Goal: Information Seeking & Learning: Find specific page/section

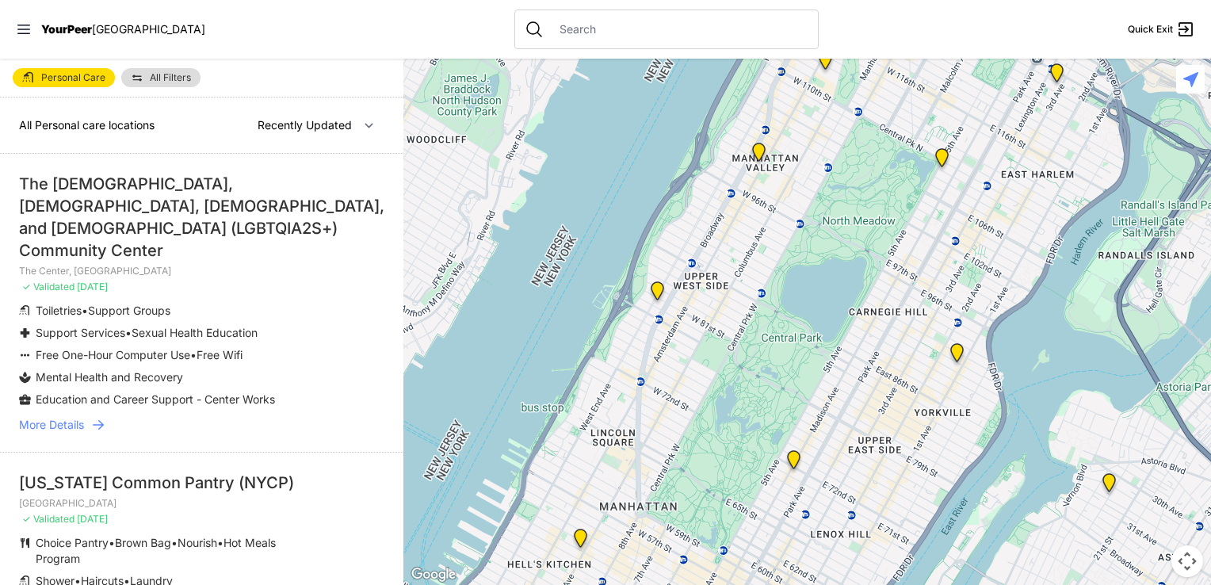
click at [55, 32] on span "YourPeer" at bounding box center [66, 28] width 51 height 13
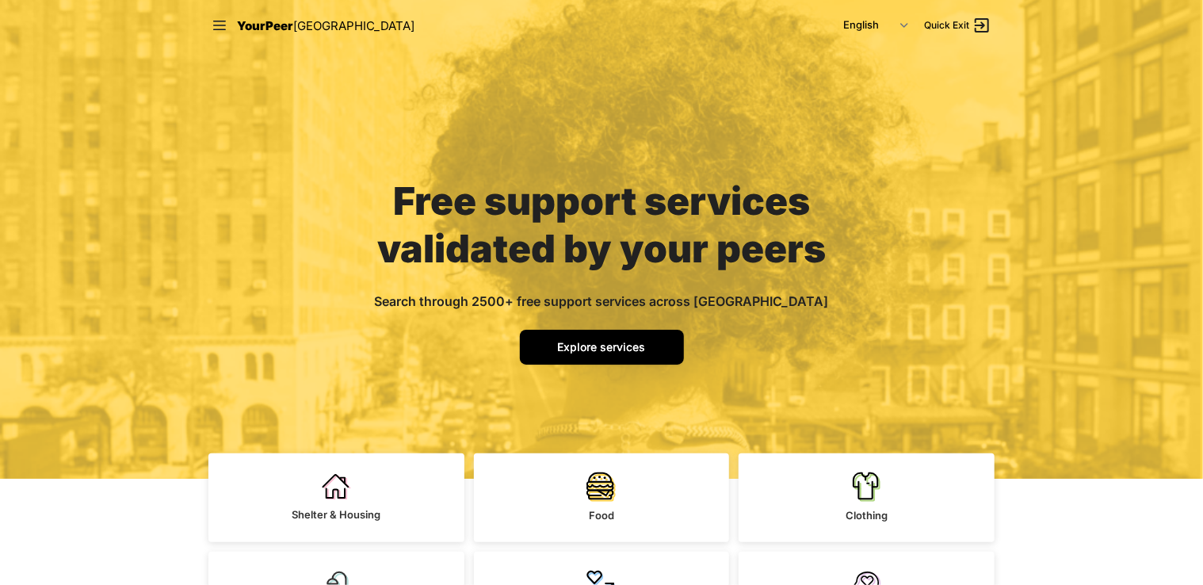
click at [605, 357] on link "Explore services" at bounding box center [602, 347] width 164 height 35
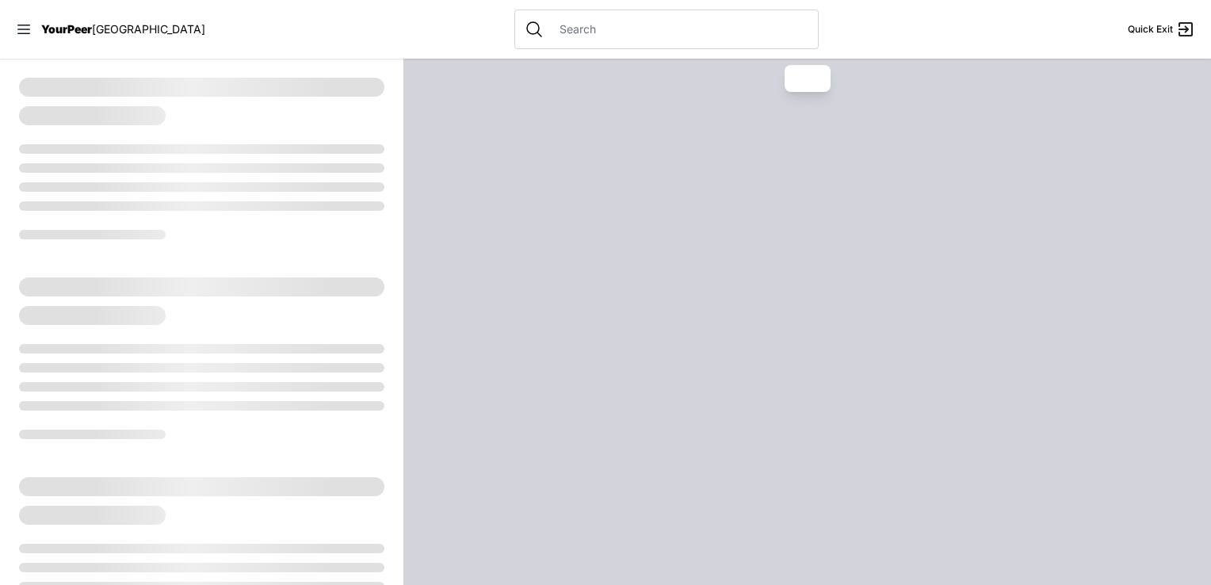
select select "recentlyUpdated"
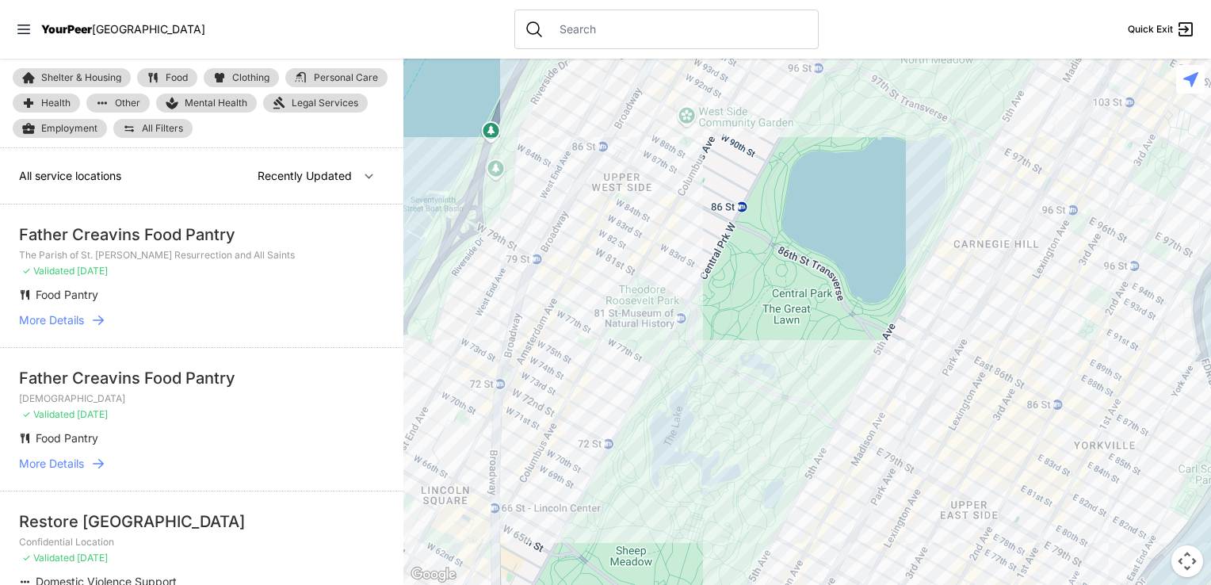
click at [117, 110] on link "Other" at bounding box center [117, 102] width 63 height 19
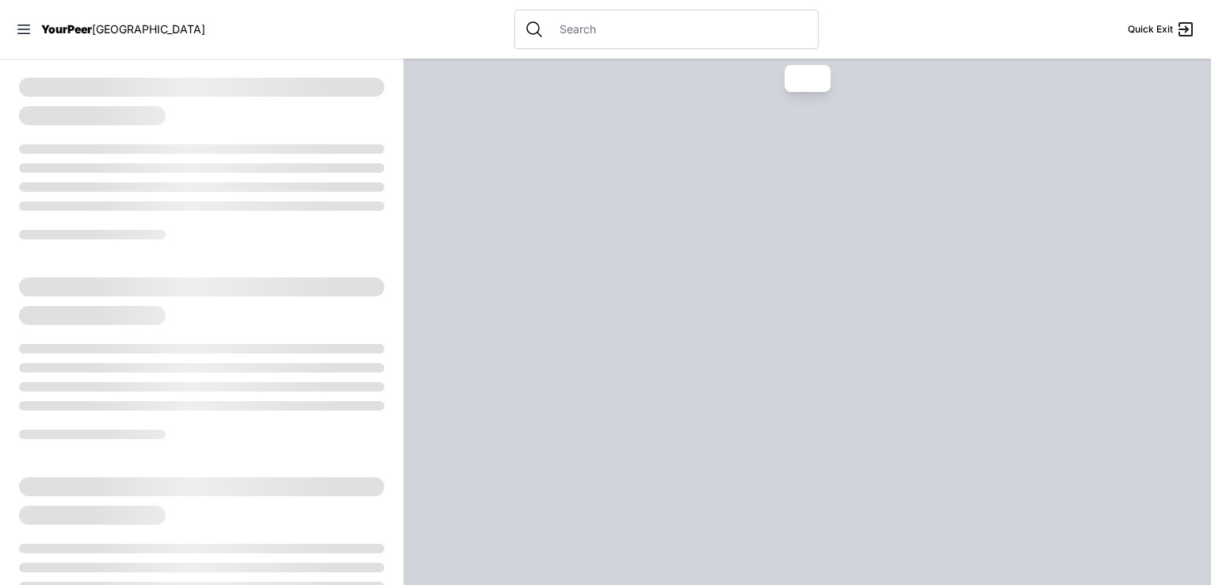
select select "recentlyUpdated"
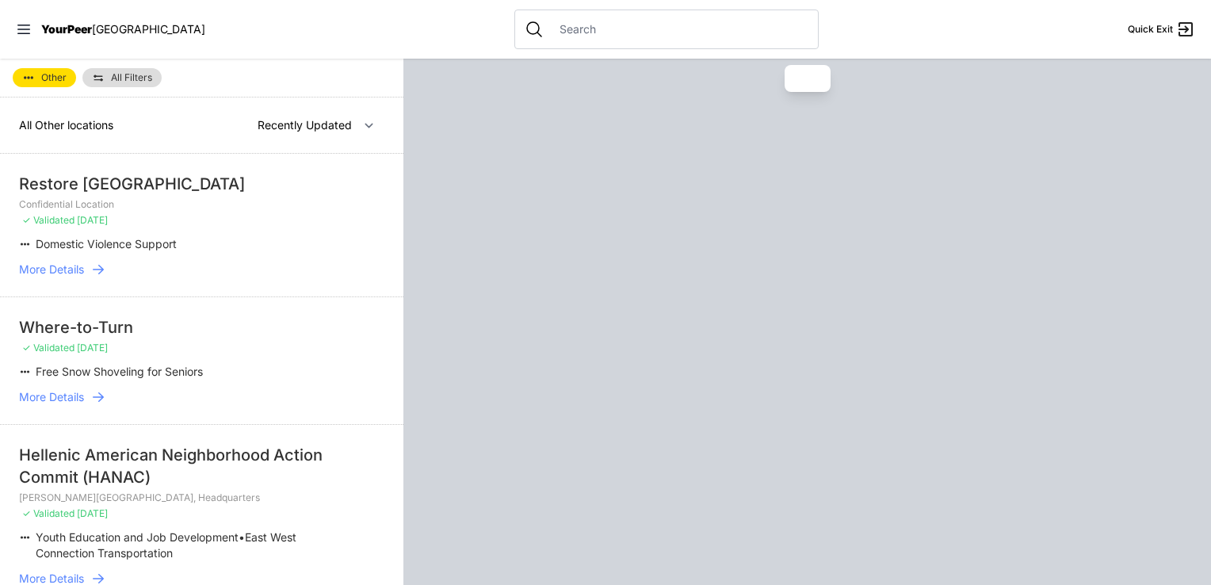
click at [76, 30] on span "YourPeer" at bounding box center [66, 28] width 51 height 13
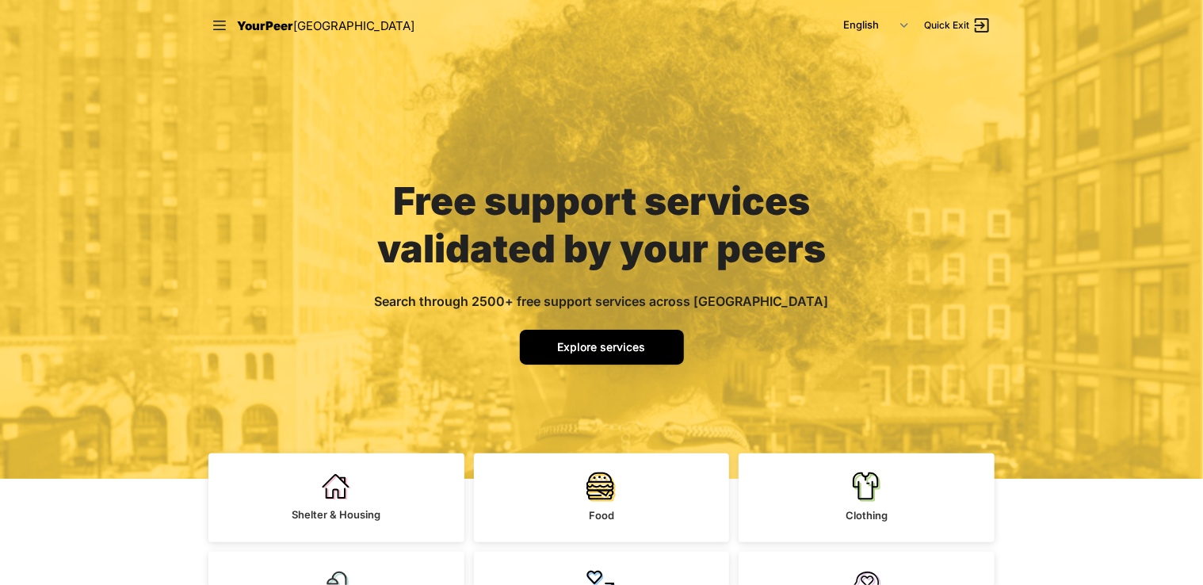
click at [628, 349] on span "Explore services" at bounding box center [602, 346] width 88 height 13
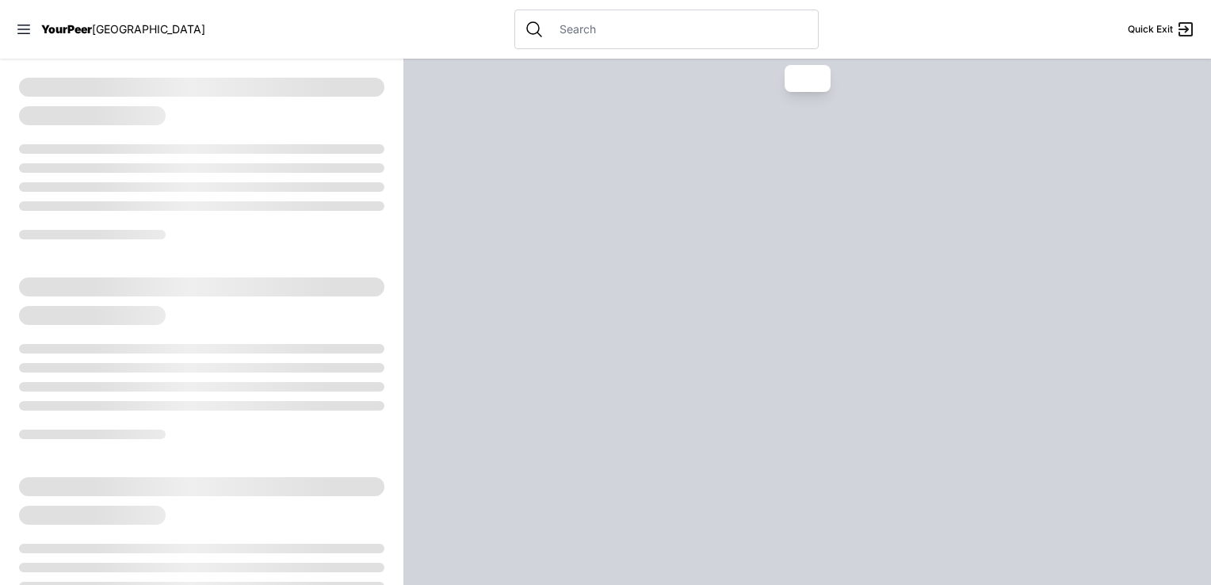
select select "recentlyUpdated"
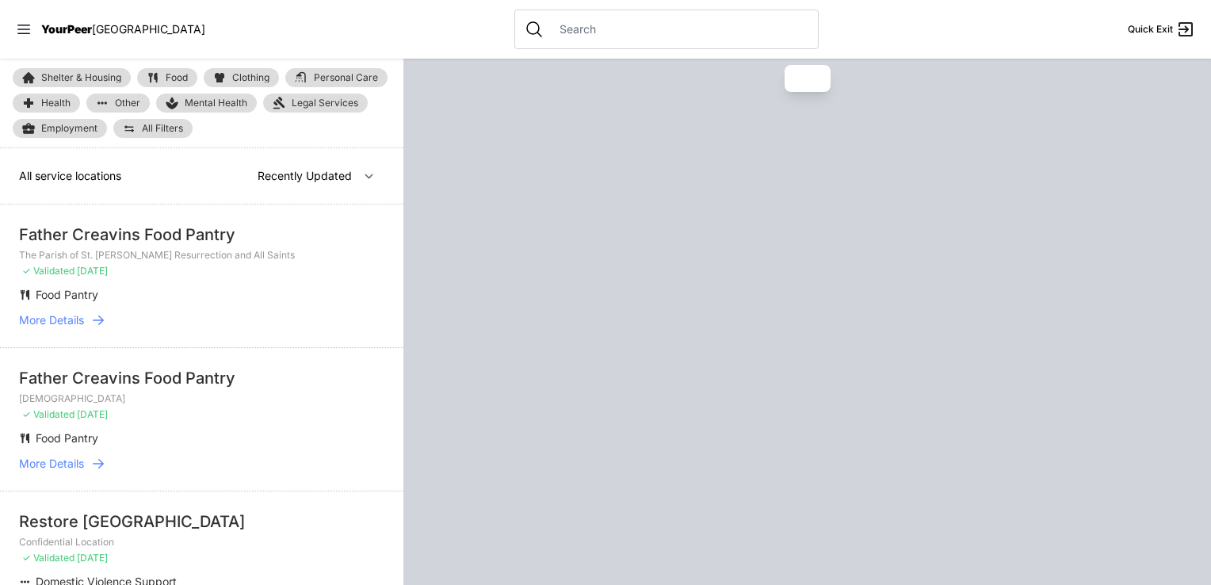
click at [85, 67] on div "Shelter & Housing Food Clothing Personal Care Health Other Mental Health Legal …" at bounding box center [201, 104] width 403 height 90
click at [90, 71] on link "Shelter & Housing" at bounding box center [72, 77] width 118 height 19
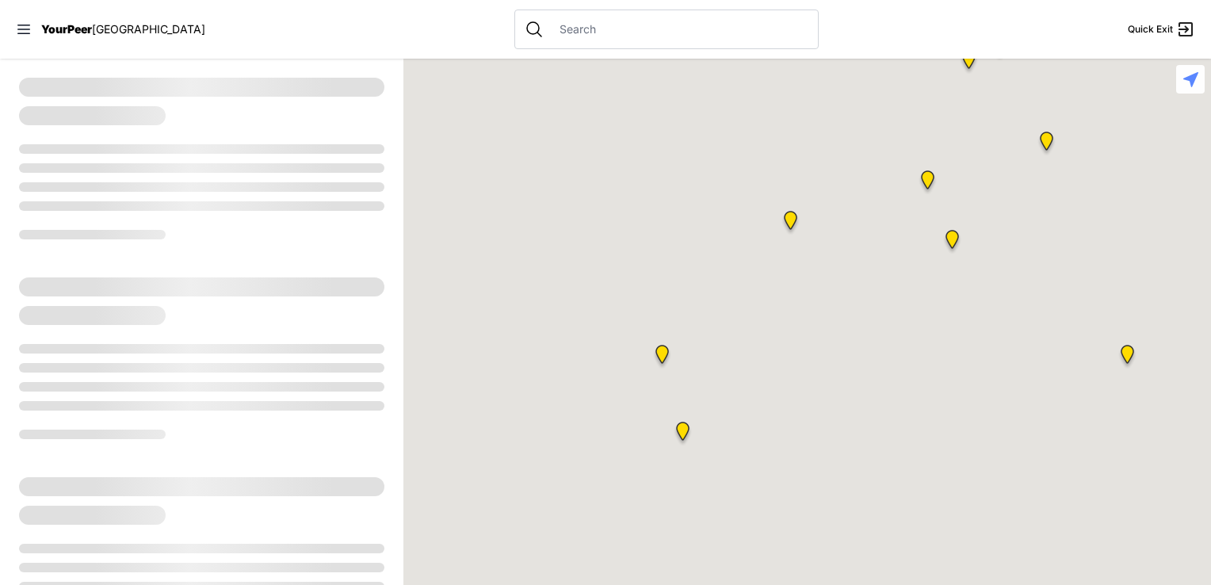
select select "recentlyUpdated"
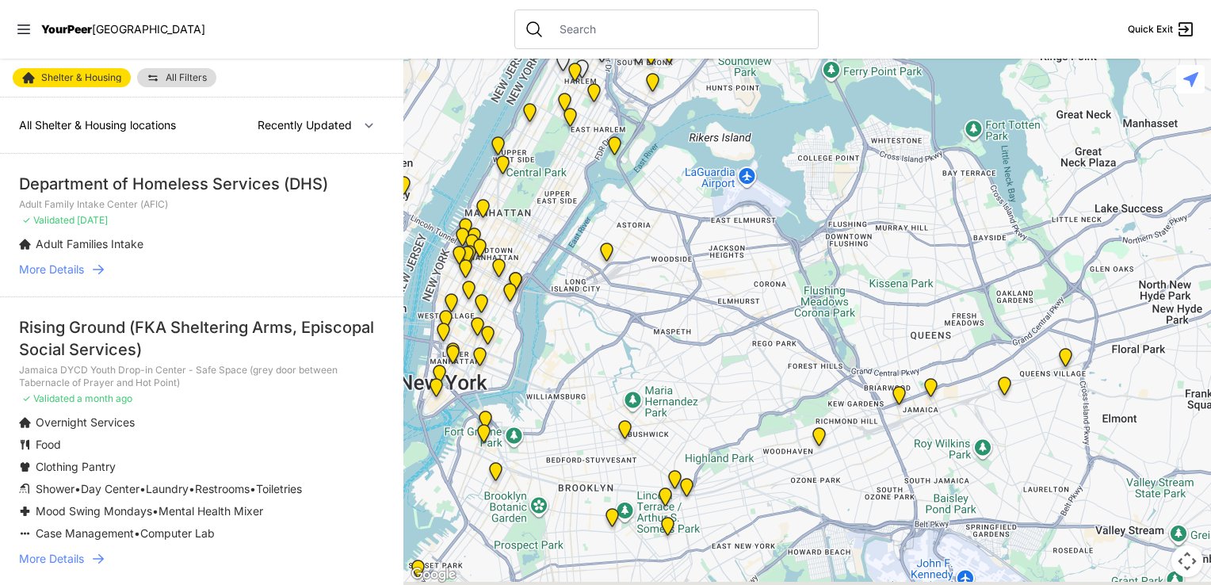
drag, startPoint x: 938, startPoint y: 414, endPoint x: 664, endPoint y: 249, distance: 319.9
click at [664, 249] on div at bounding box center [806, 322] width 807 height 526
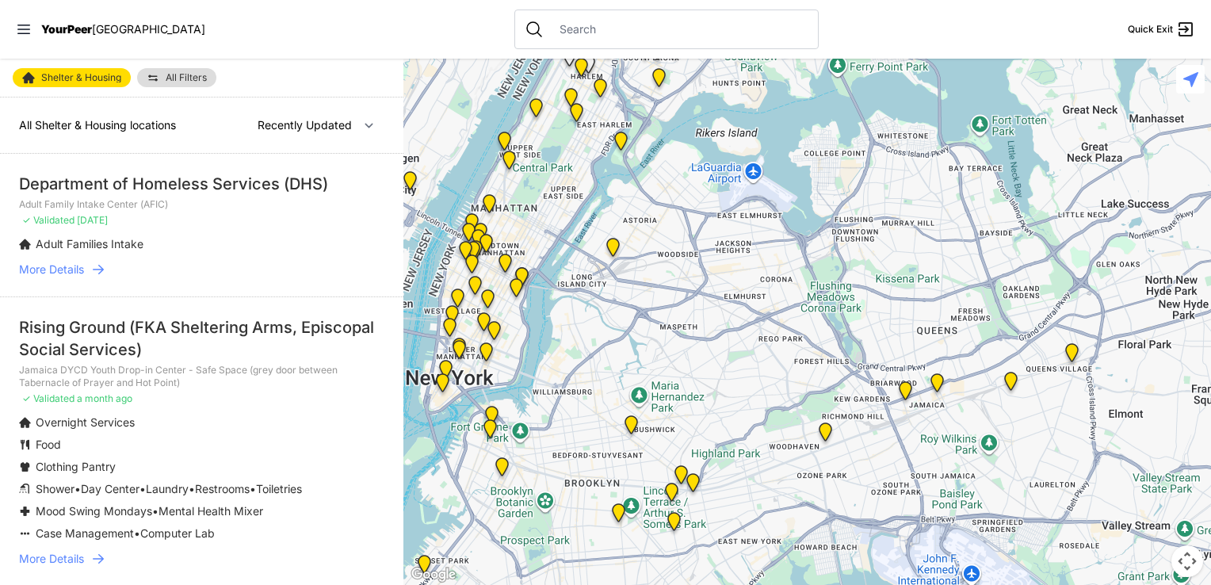
click at [612, 248] on img "Queens - Main Office" at bounding box center [613, 250] width 20 height 25
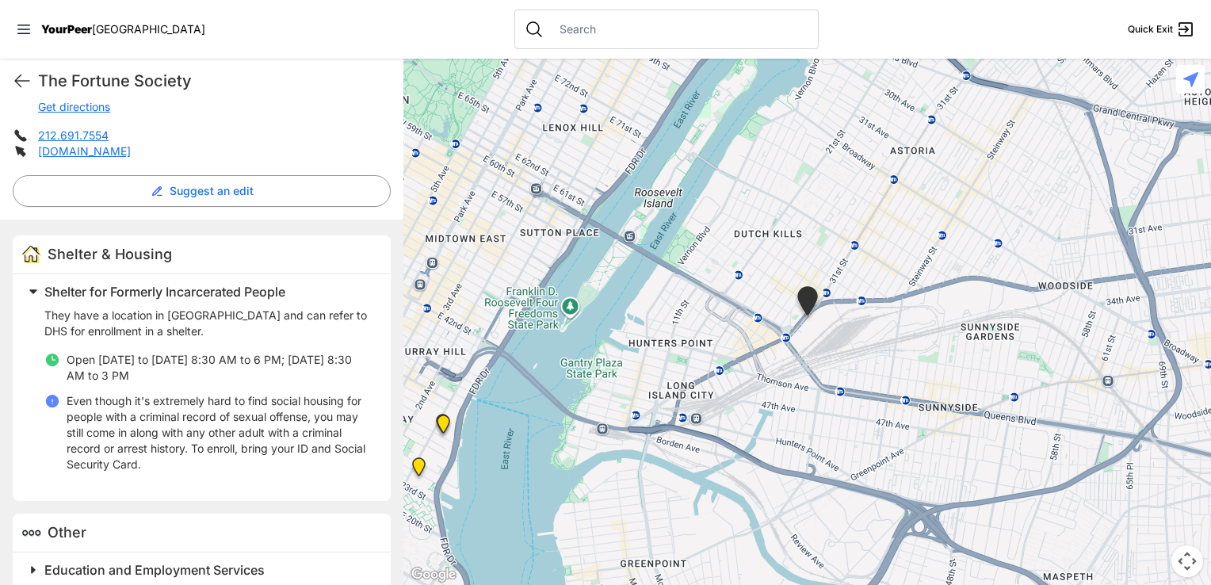
scroll to position [377, 0]
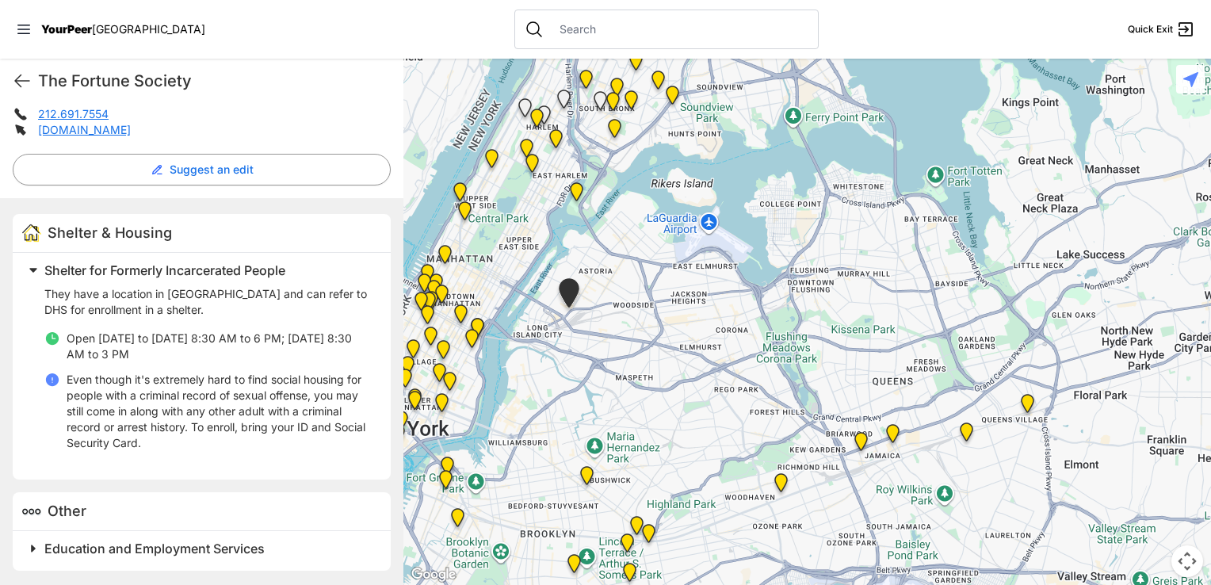
drag, startPoint x: 723, startPoint y: 363, endPoint x: 628, endPoint y: 348, distance: 95.5
click at [628, 348] on div at bounding box center [806, 322] width 807 height 526
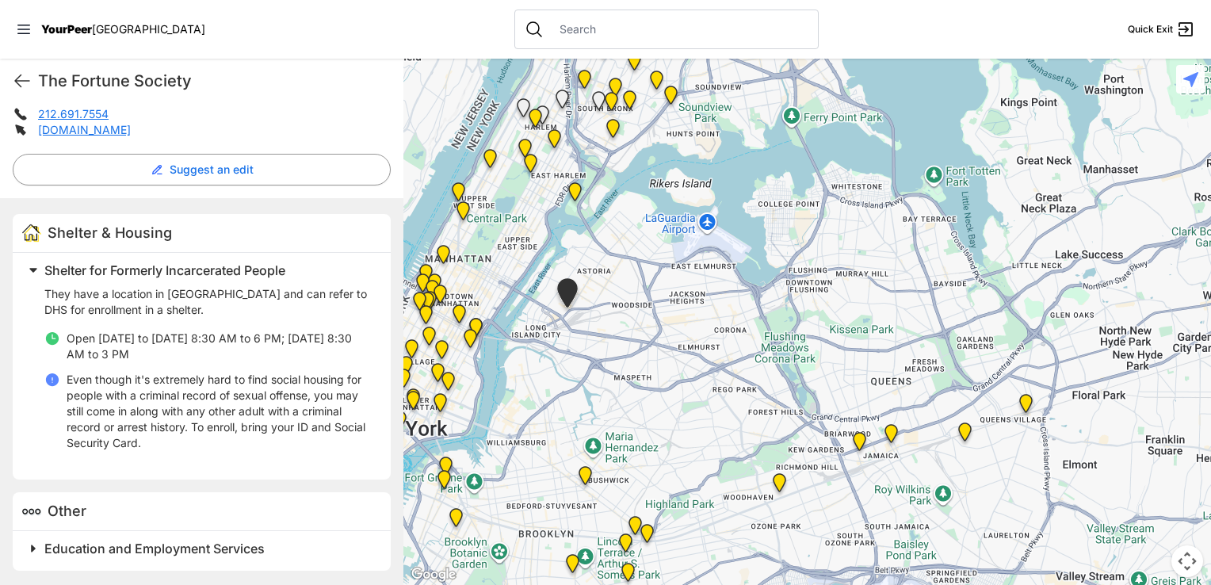
click at [891, 429] on img "Jamaica DYCD Youth Drop-in Center - Safe Space (grey door between Tabernacle of…" at bounding box center [891, 436] width 20 height 25
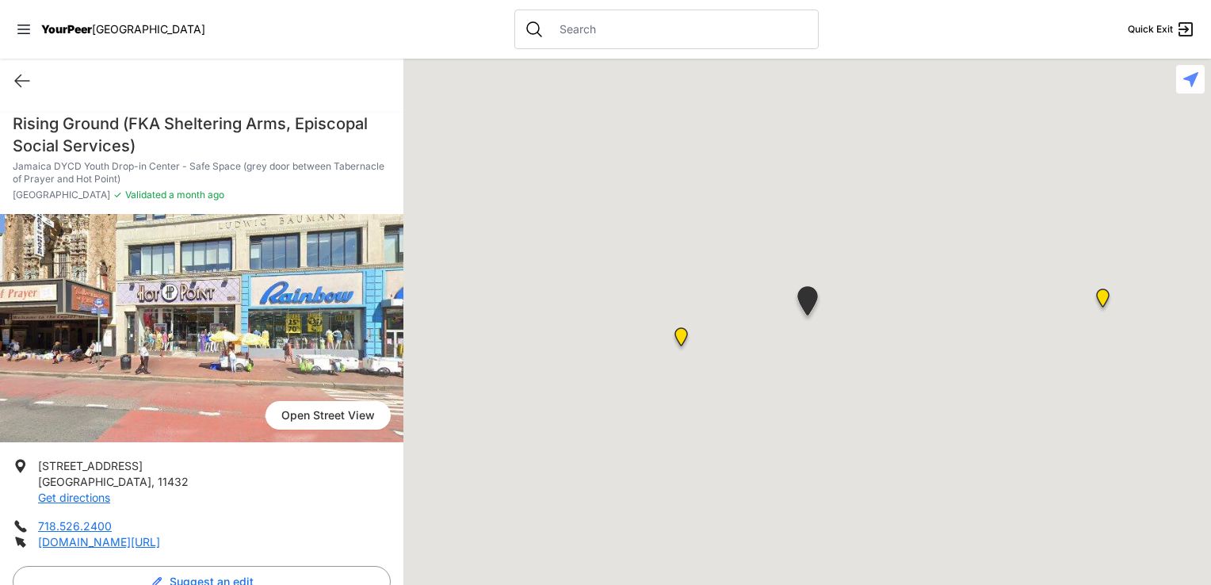
click at [887, 436] on div at bounding box center [806, 322] width 807 height 526
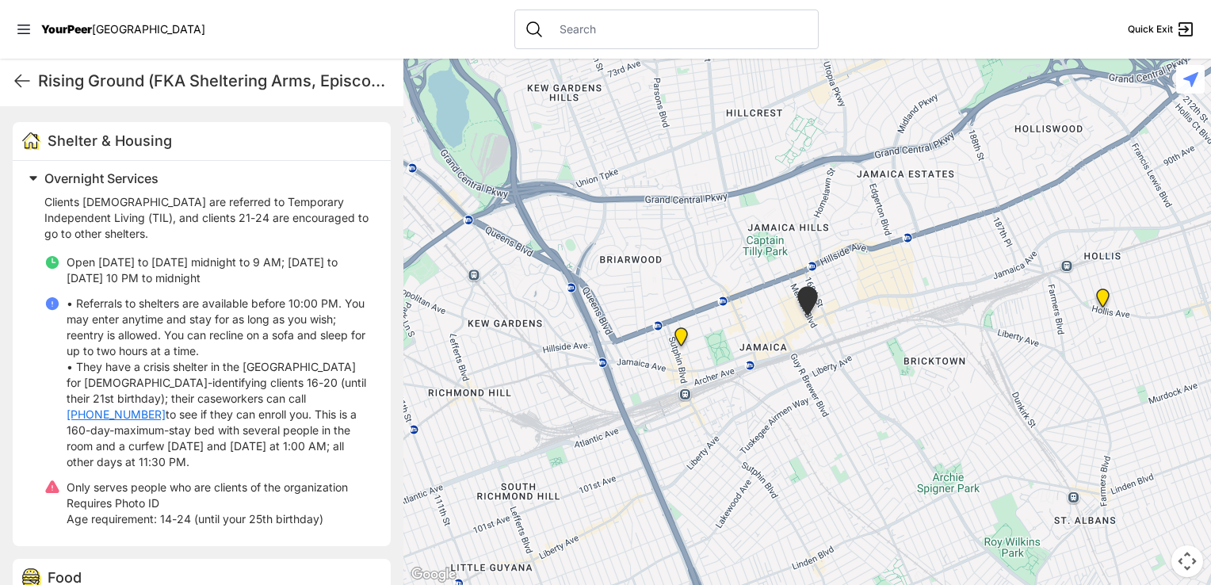
scroll to position [555, 0]
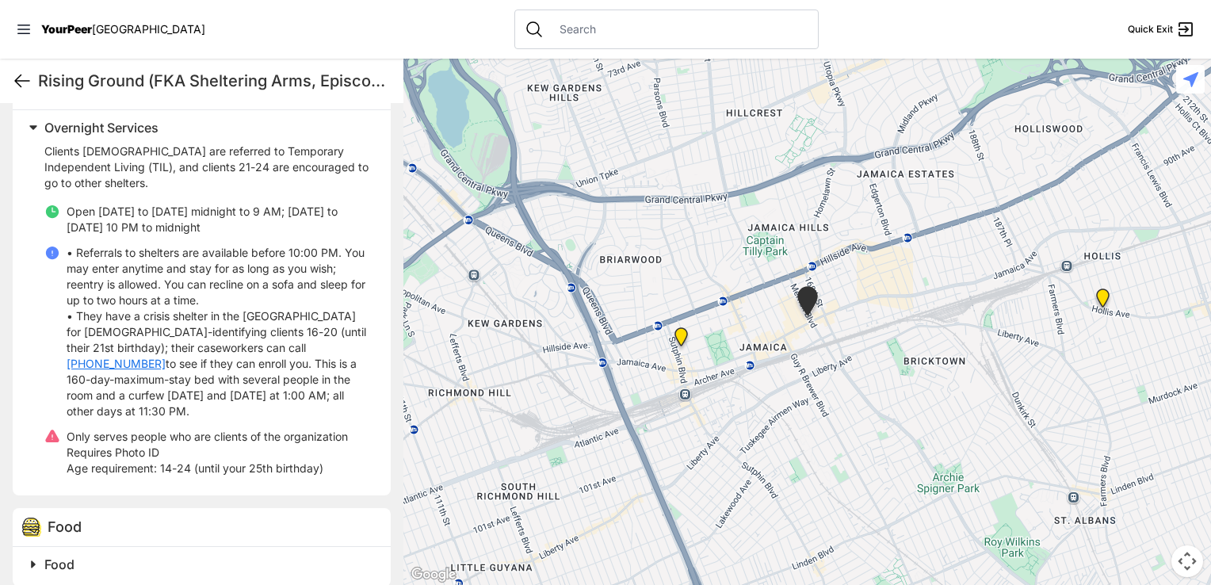
click at [22, 76] on icon at bounding box center [22, 80] width 19 height 19
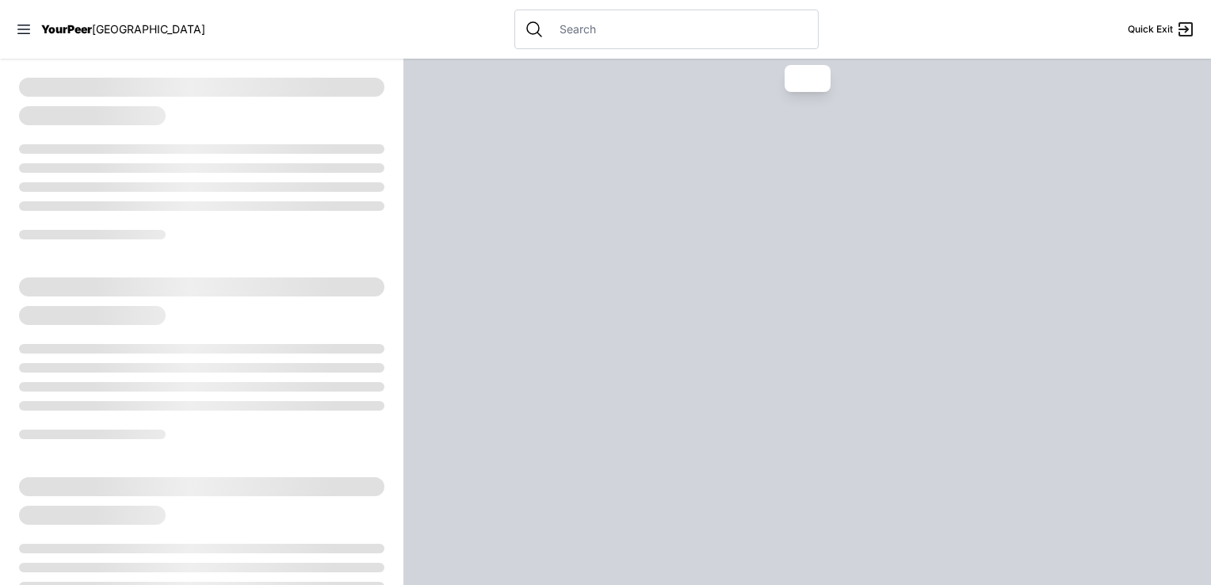
select select "recentlyUpdated"
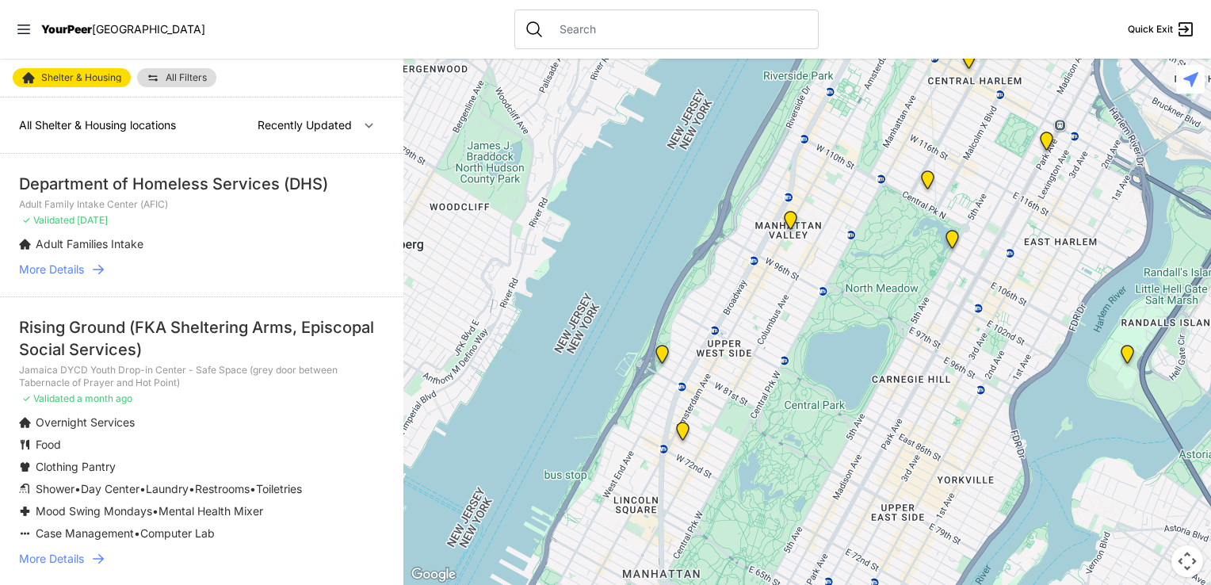
click at [80, 81] on span "Shelter & Housing" at bounding box center [81, 78] width 80 height 10
select select "recentlyUpdated"
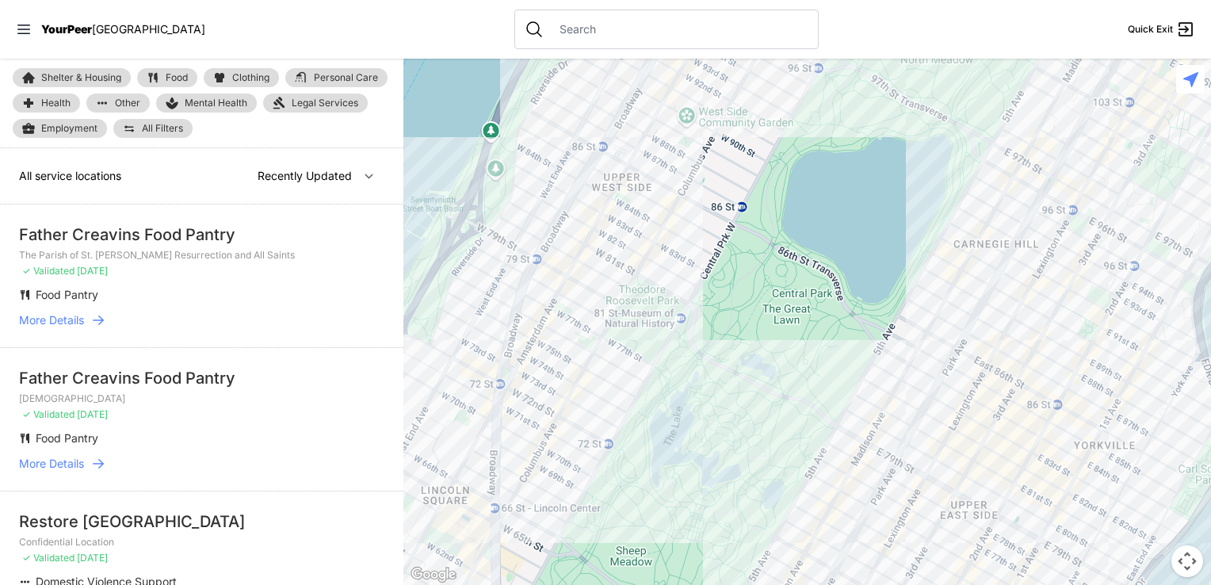
click at [163, 132] on span "All Filters" at bounding box center [162, 129] width 41 height 10
click at [136, 127] on link "All Filters" at bounding box center [152, 128] width 79 height 19
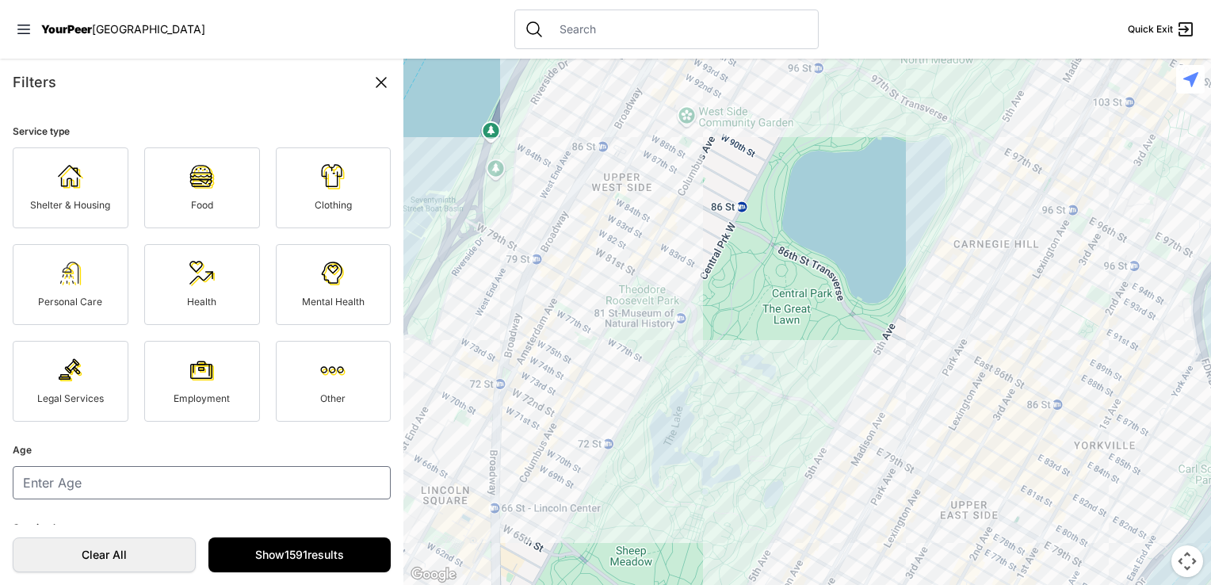
scroll to position [72, 0]
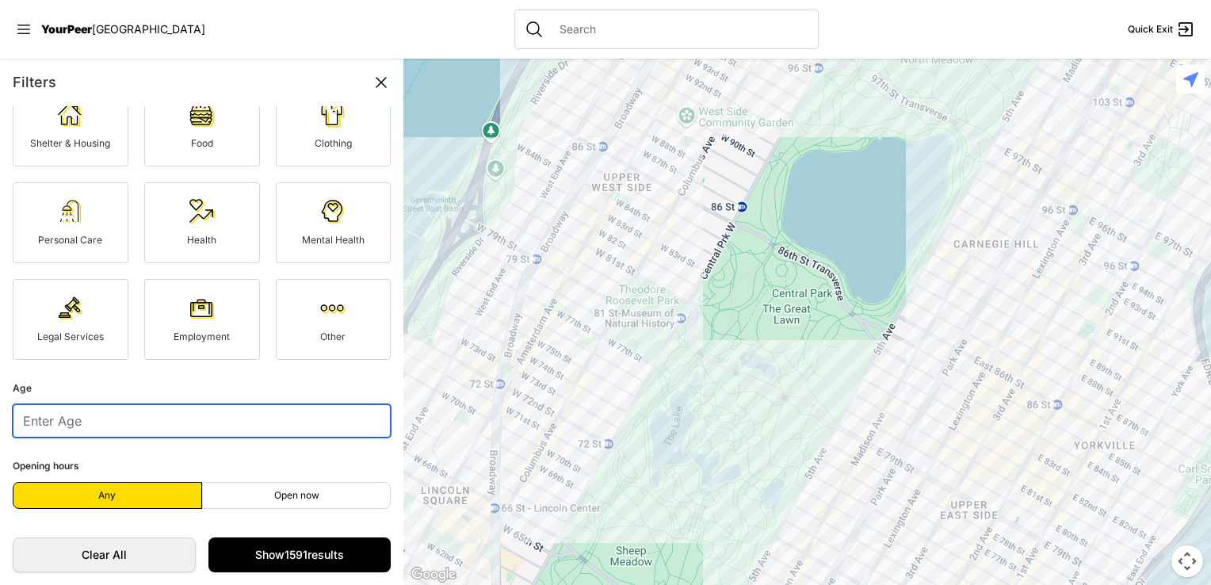
click at [157, 410] on input "number" at bounding box center [202, 420] width 378 height 33
type input "37"
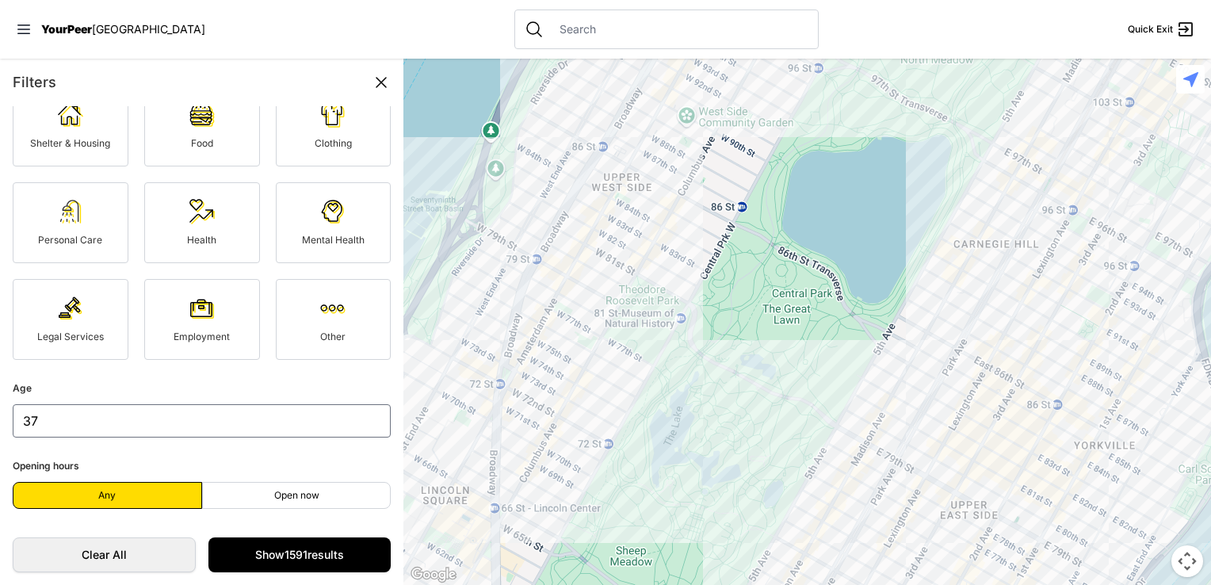
click at [153, 369] on form "Service type Shelter & Housing Food Clothing Personal Care Health Mental Health…" at bounding box center [201, 315] width 403 height 418
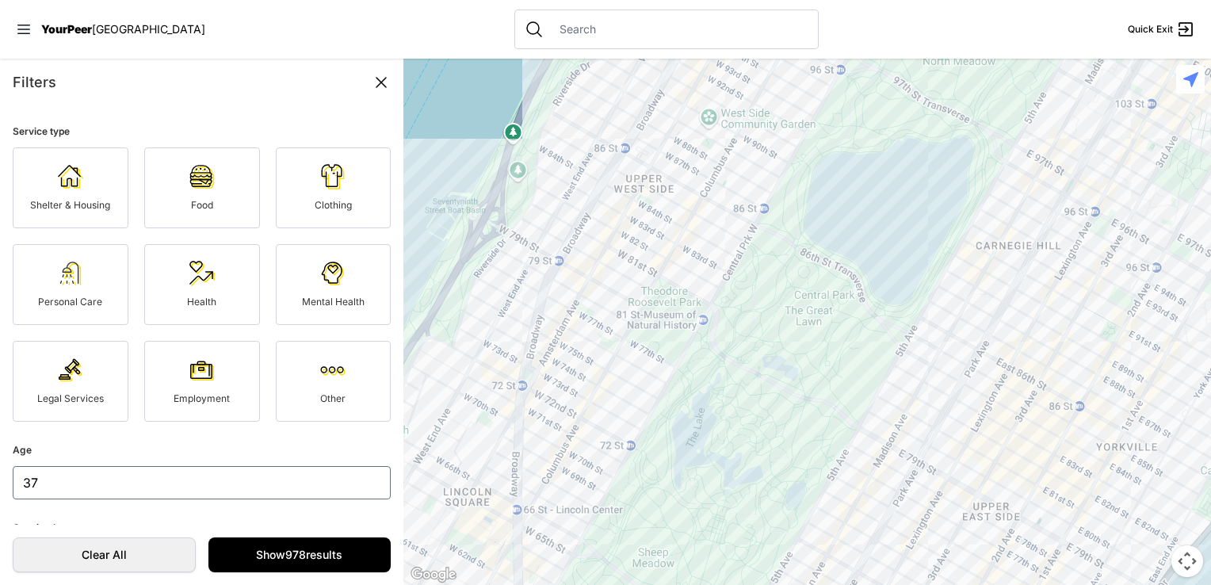
click at [67, 204] on span "Shelter & Housing" at bounding box center [70, 205] width 80 height 12
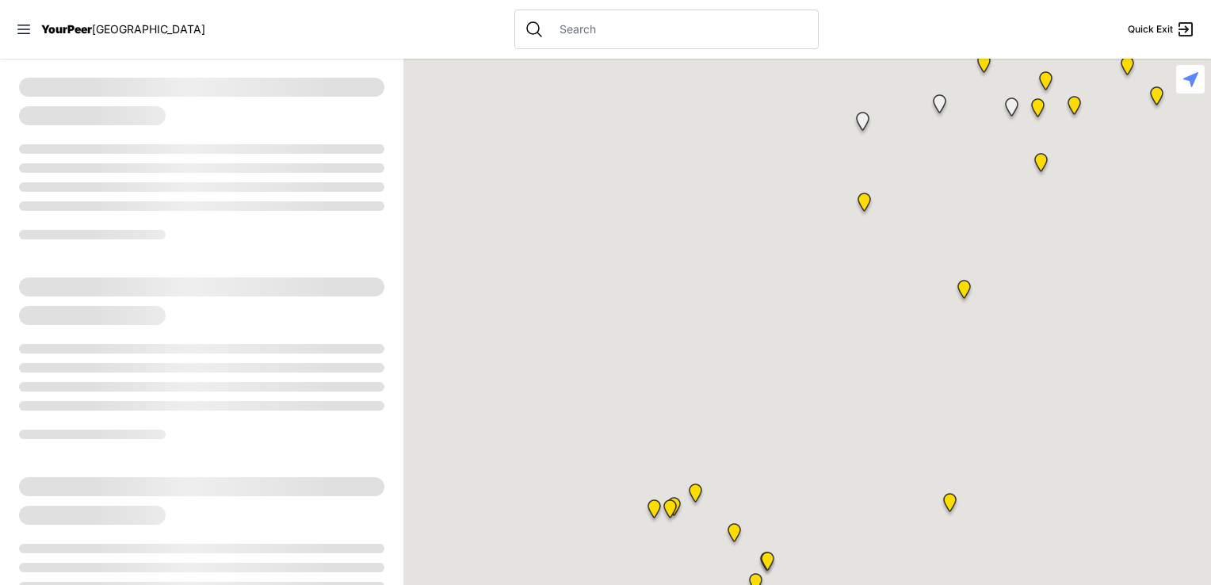
select select "recentlyUpdated"
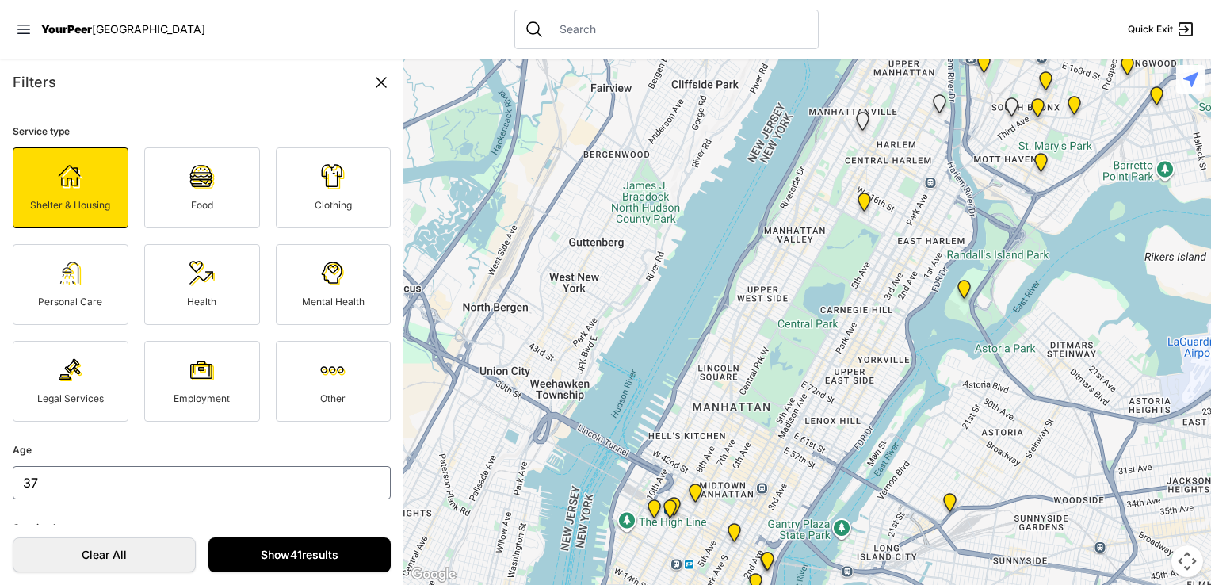
click at [283, 551] on link "Show 41 results" at bounding box center [299, 554] width 183 height 35
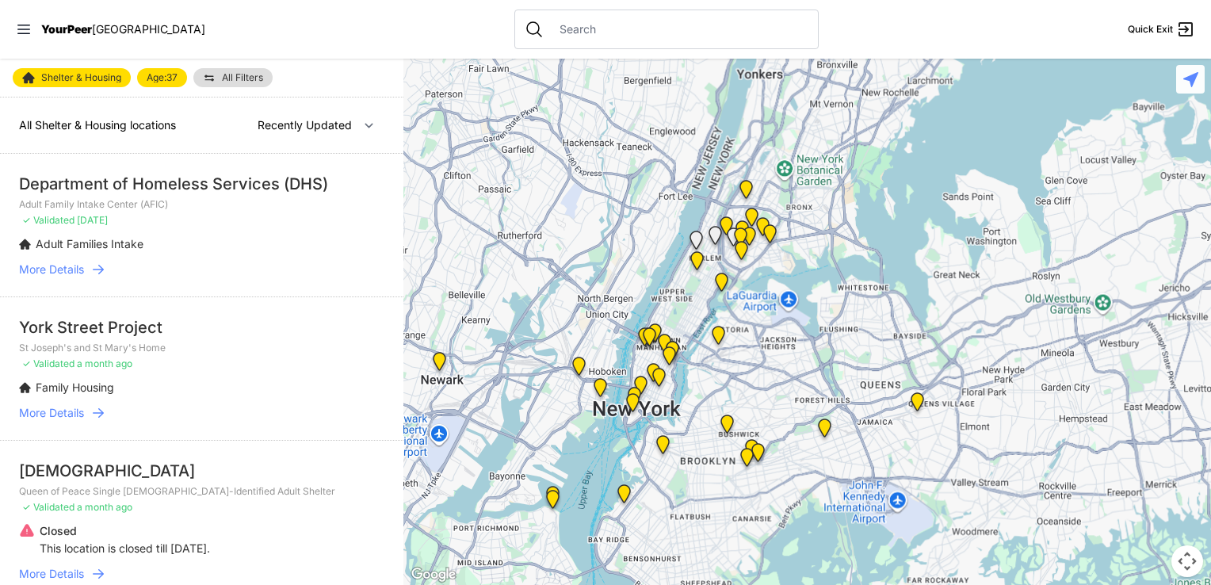
drag, startPoint x: 887, startPoint y: 550, endPoint x: 799, endPoint y: 408, distance: 167.3
click at [799, 408] on div at bounding box center [806, 322] width 807 height 526
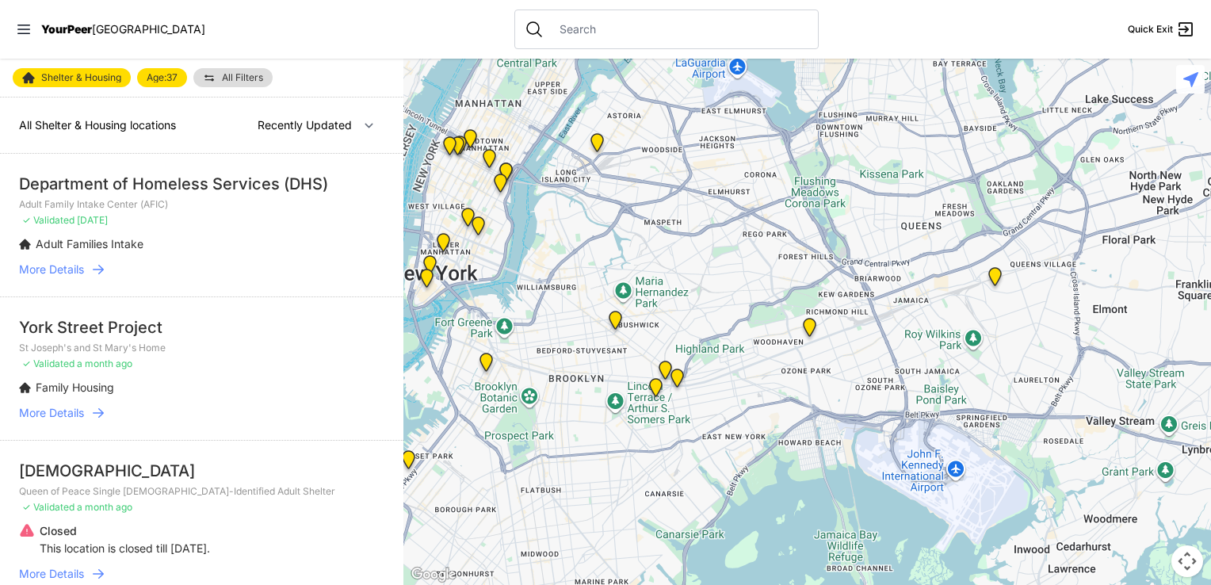
click at [612, 324] on img "Headquarters" at bounding box center [615, 323] width 20 height 25
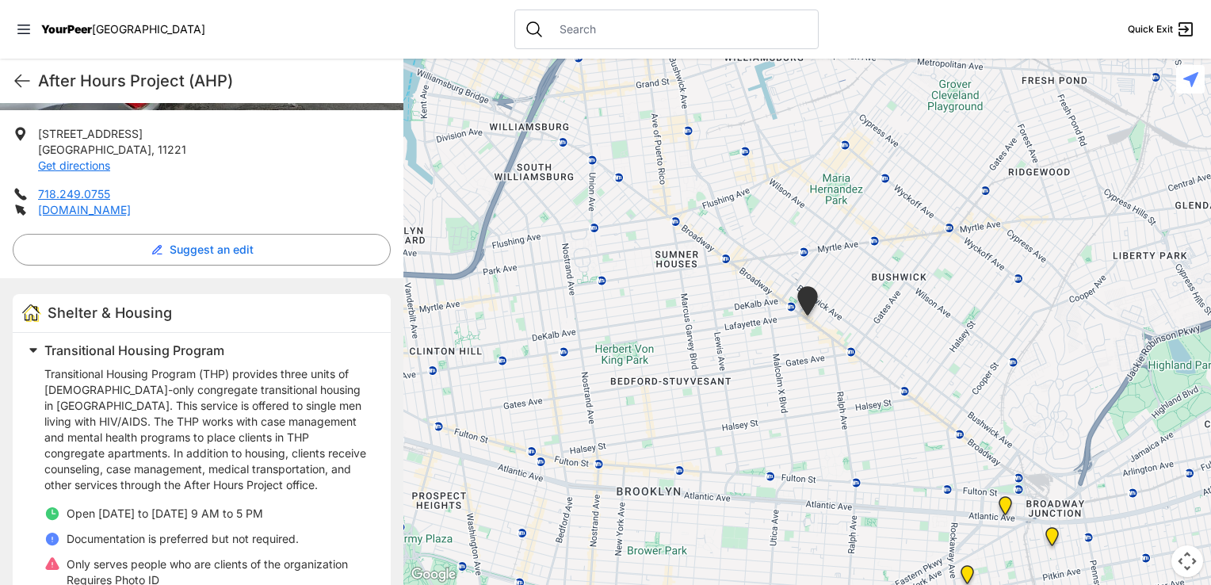
scroll to position [317, 0]
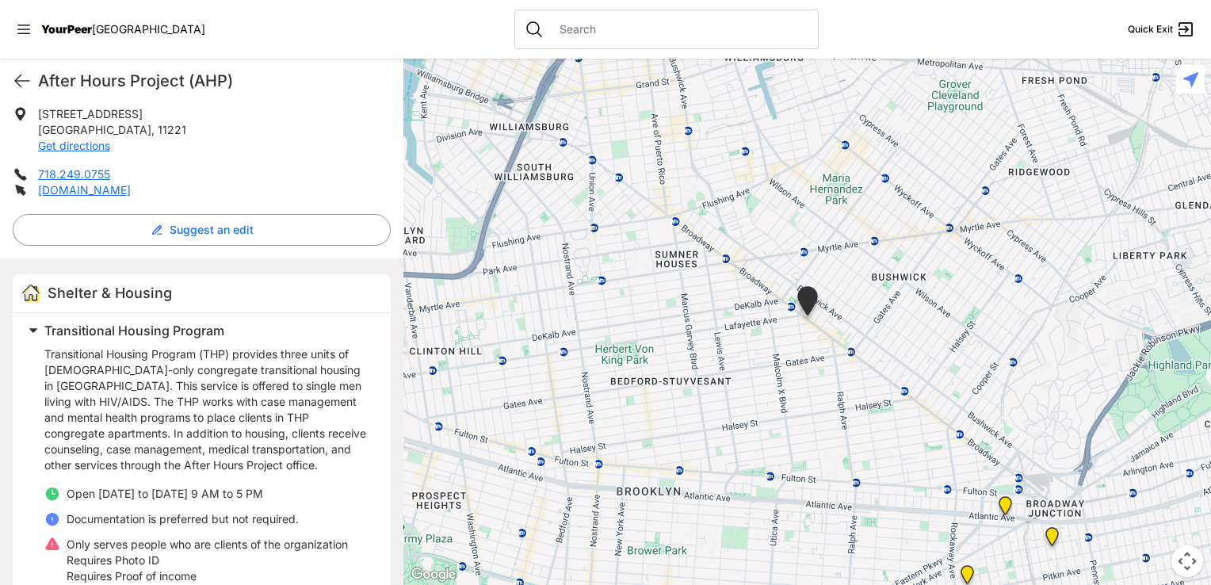
click at [1004, 501] on img "The Gathering Place Drop-in Center" at bounding box center [1005, 508] width 20 height 25
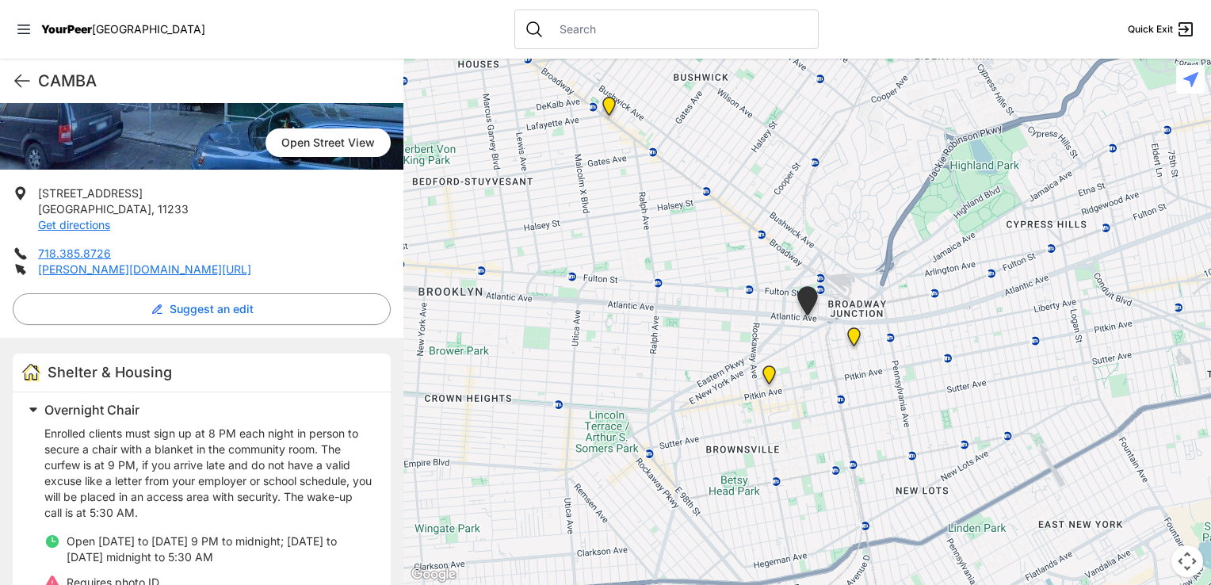
scroll to position [317, 0]
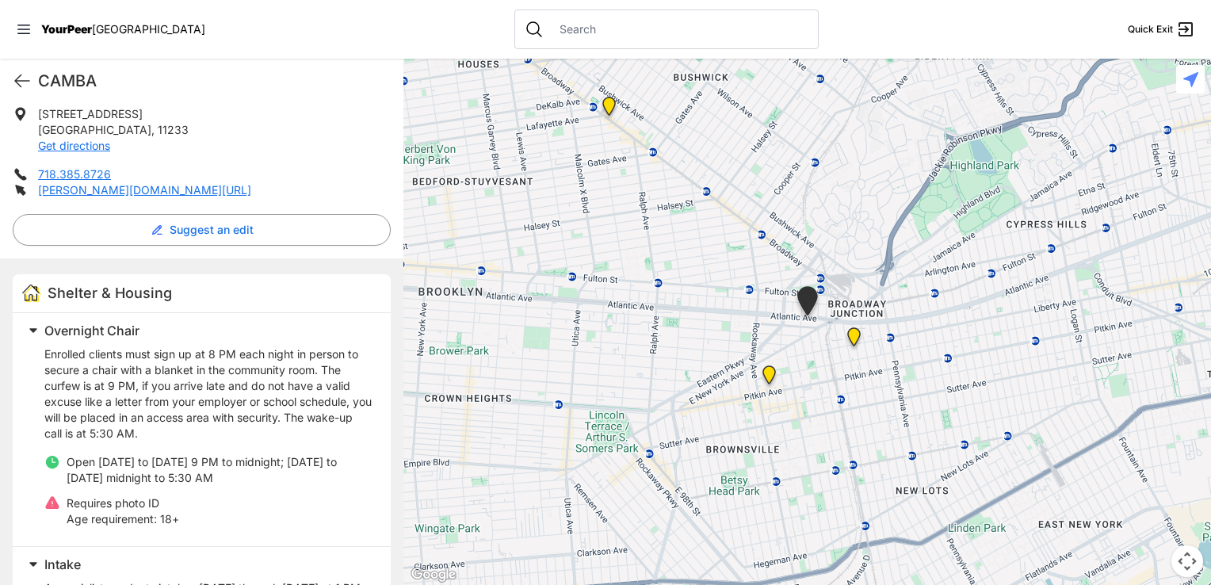
click at [852, 335] on img "HELP Women's Shelter and Intake Center" at bounding box center [854, 339] width 20 height 25
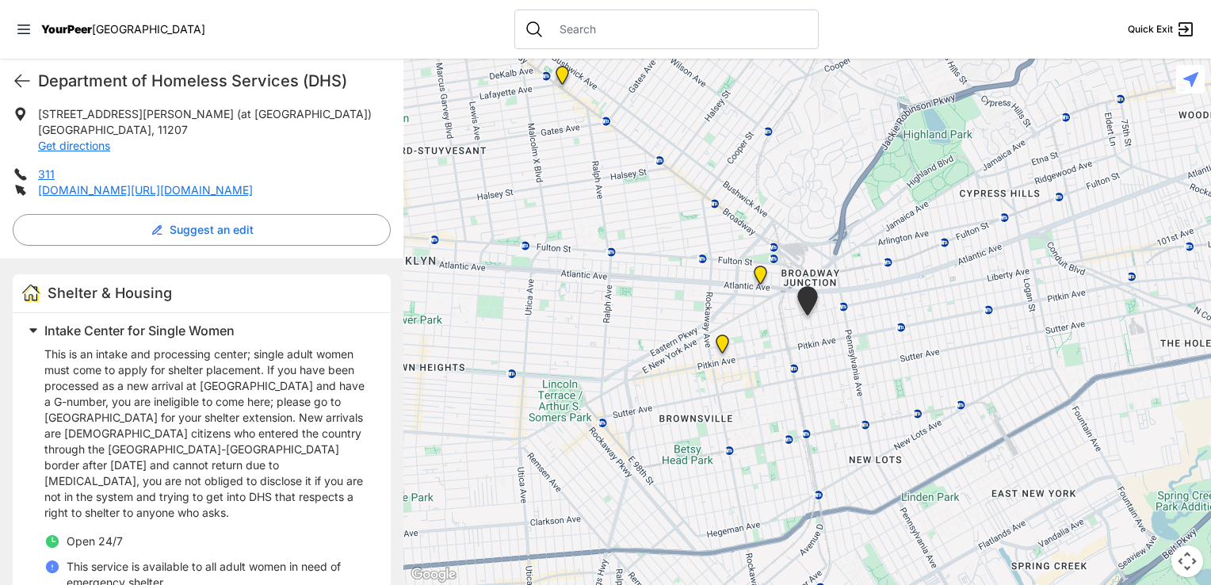
scroll to position [396, 0]
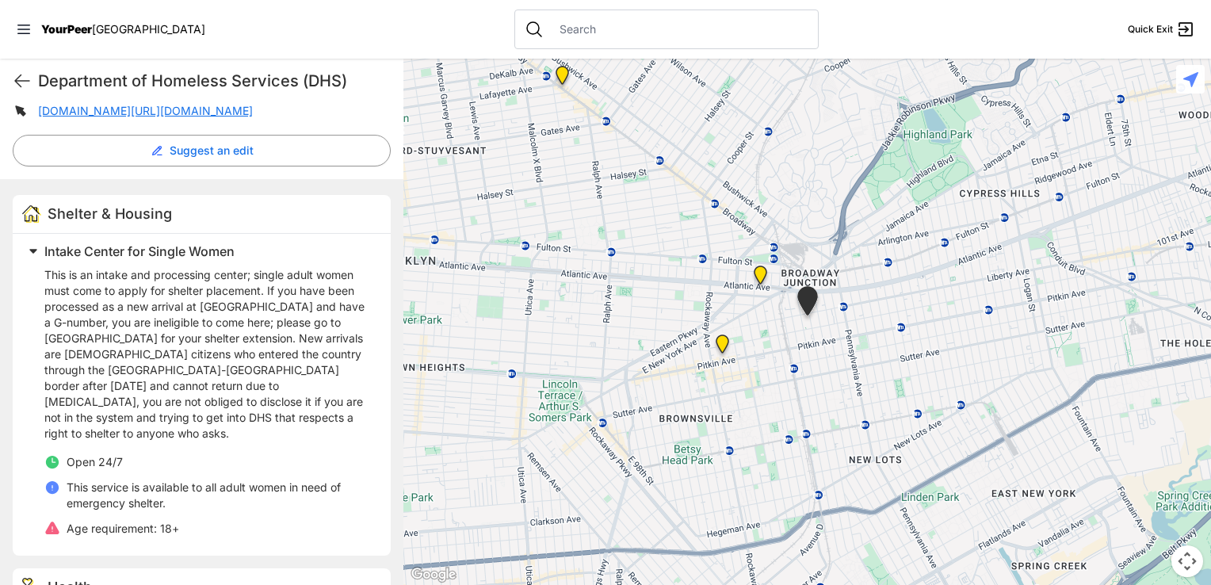
click at [723, 346] on img "Continuous Access Adult Drop-In (CADI)" at bounding box center [722, 346] width 20 height 25
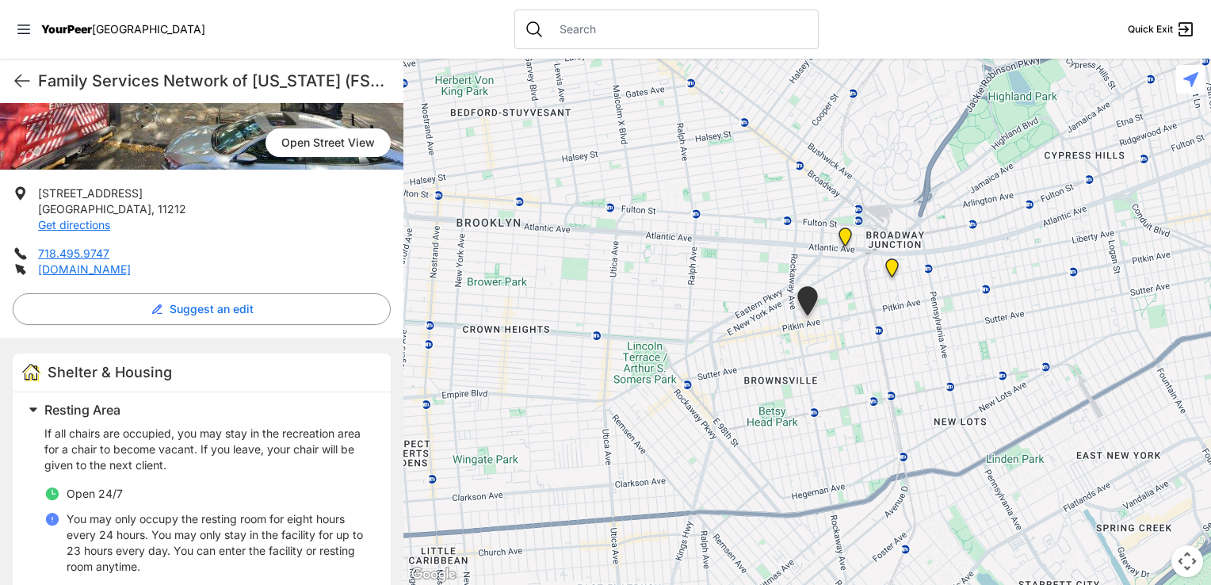
scroll to position [317, 0]
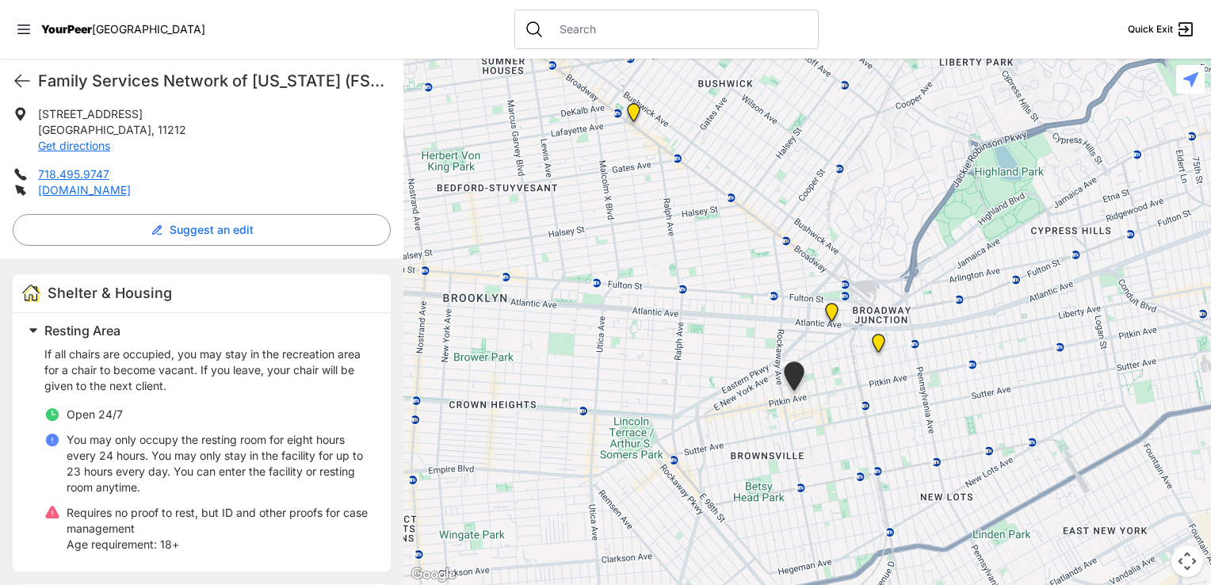
drag, startPoint x: 693, startPoint y: 294, endPoint x: 681, endPoint y: 372, distance: 79.3
click at [681, 372] on div at bounding box center [806, 322] width 807 height 526
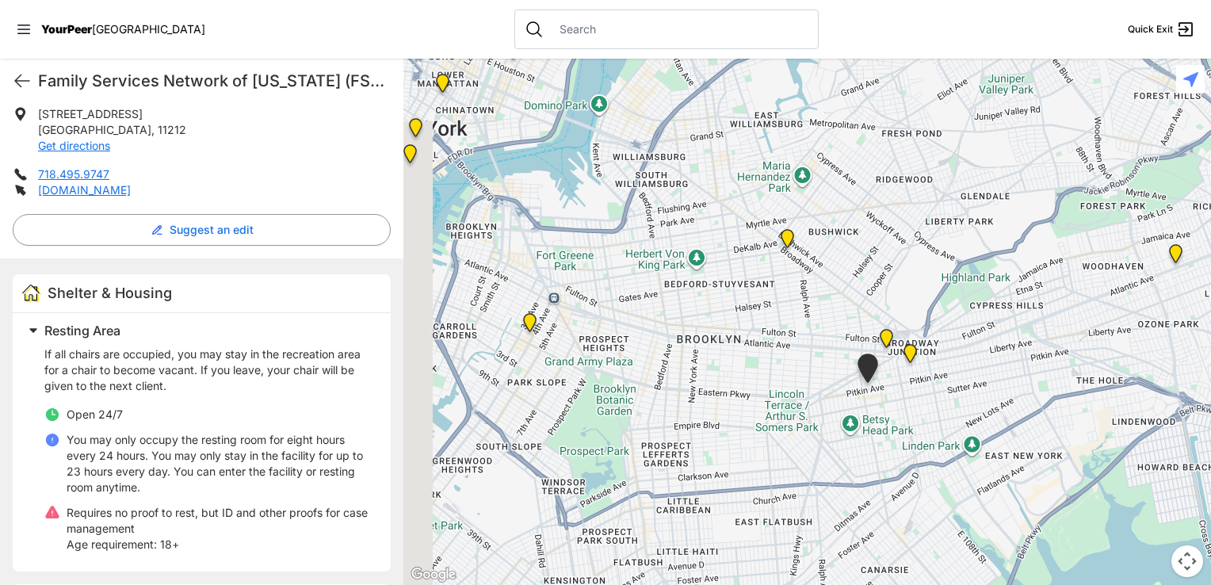
drag, startPoint x: 574, startPoint y: 357, endPoint x: 754, endPoint y: 385, distance: 181.3
click at [754, 385] on div at bounding box center [806, 322] width 807 height 526
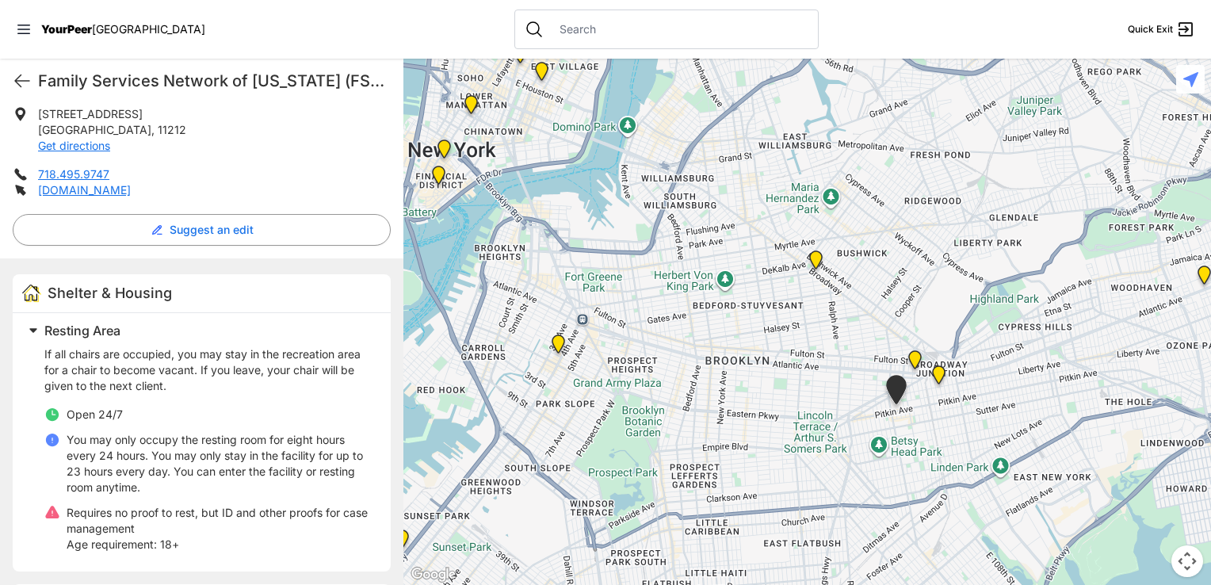
click at [557, 344] on img at bounding box center [558, 346] width 20 height 25
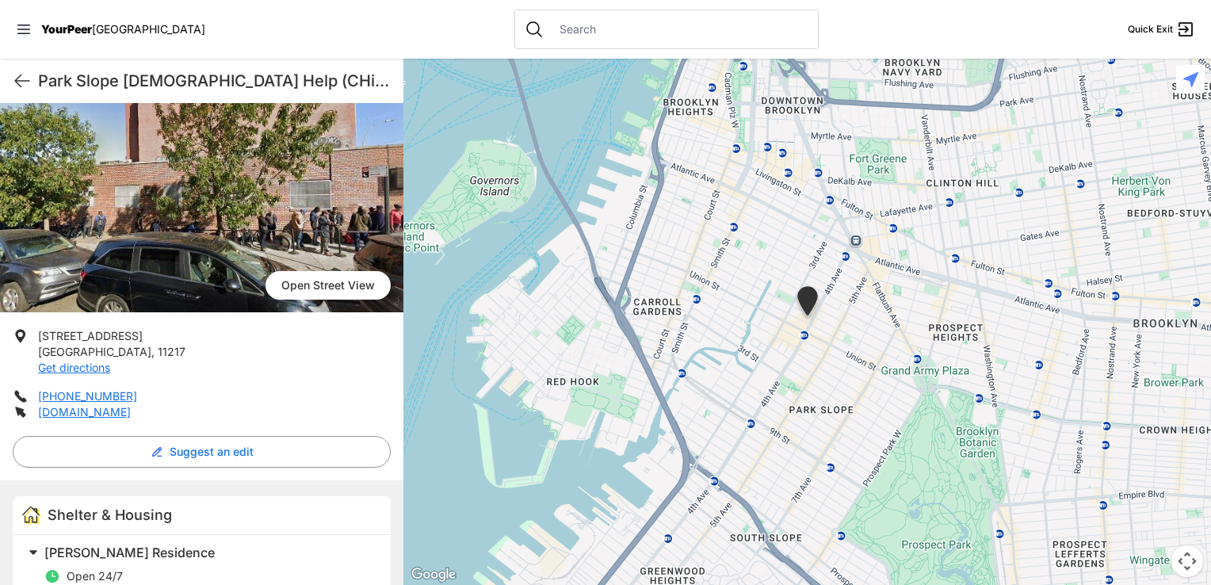
scroll to position [73, 0]
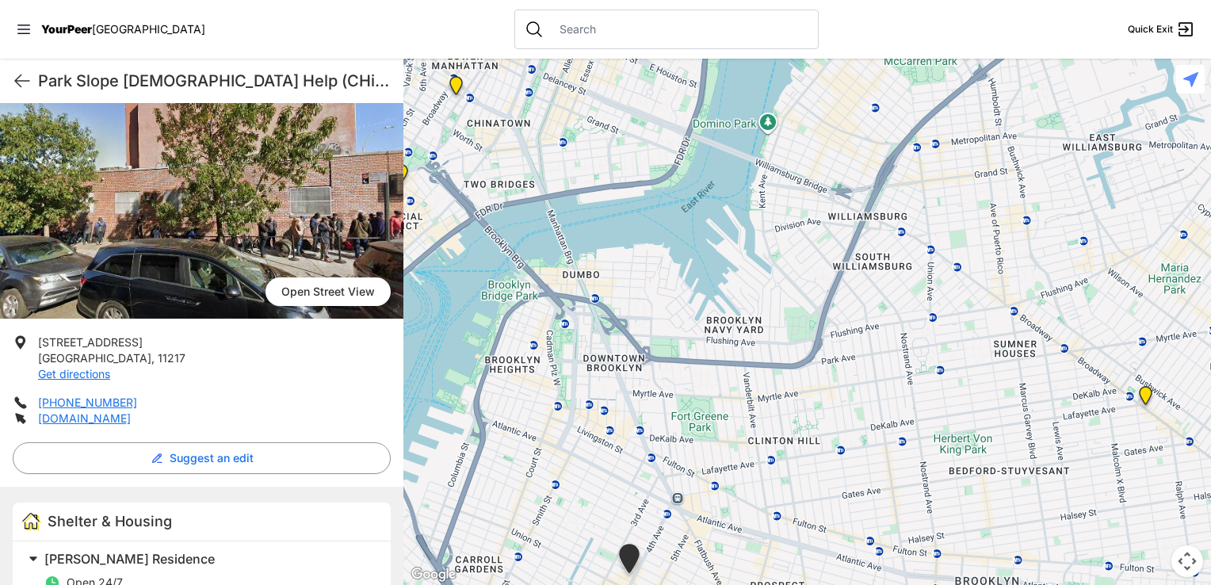
drag, startPoint x: 726, startPoint y: 289, endPoint x: 547, endPoint y: 553, distance: 318.9
click at [547, 553] on div at bounding box center [806, 322] width 807 height 526
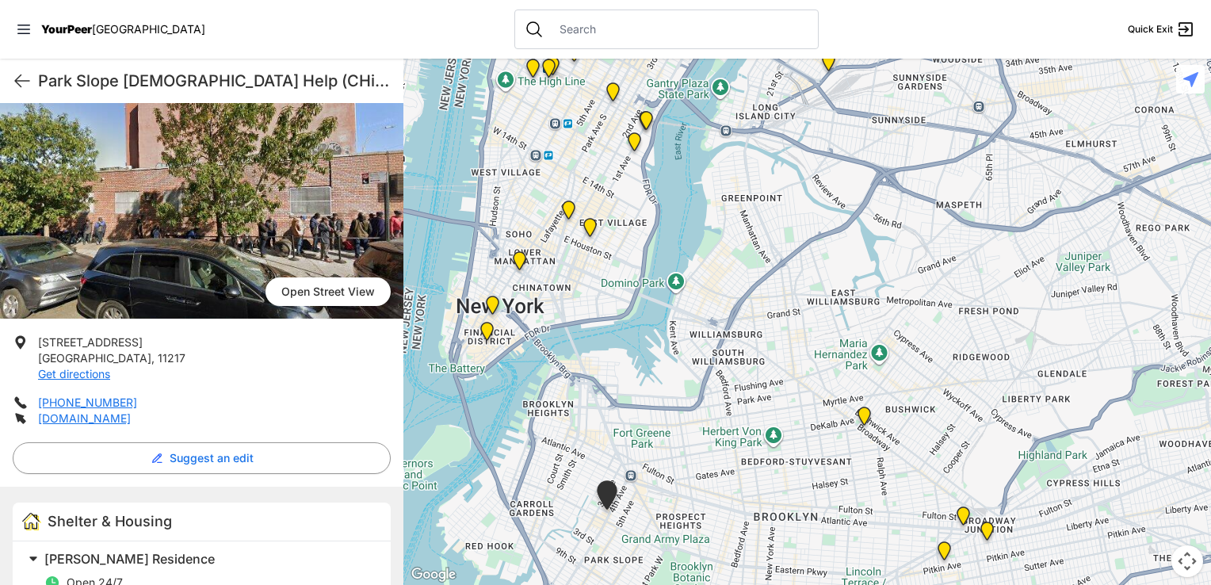
click at [485, 331] on img at bounding box center [487, 334] width 20 height 25
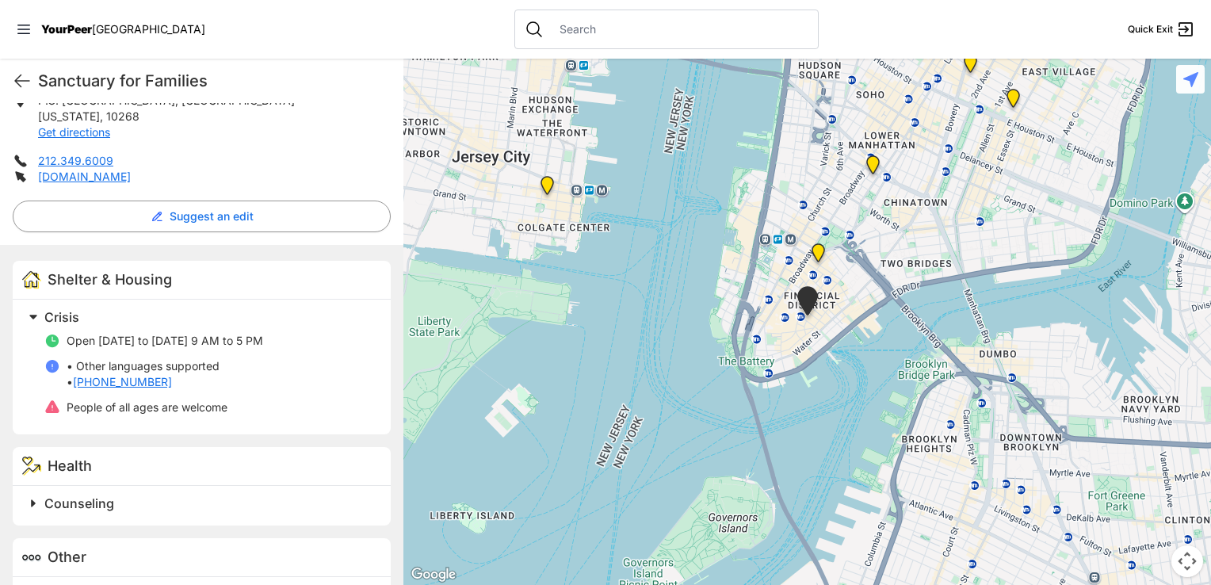
scroll to position [317, 0]
click at [816, 250] on img "Main Office" at bounding box center [818, 255] width 20 height 25
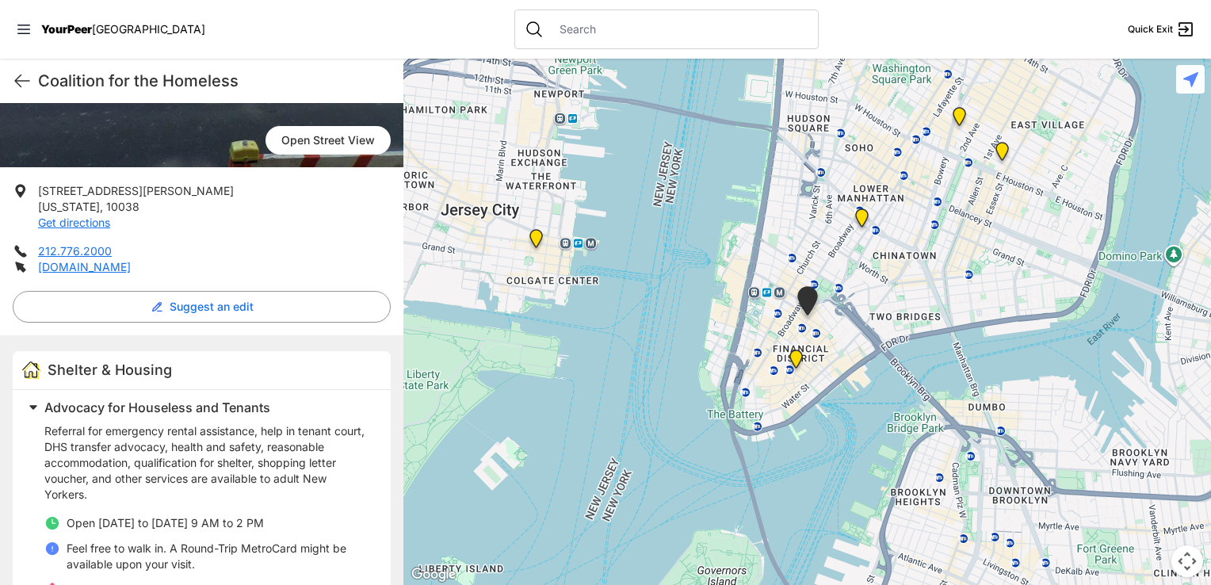
scroll to position [238, 0]
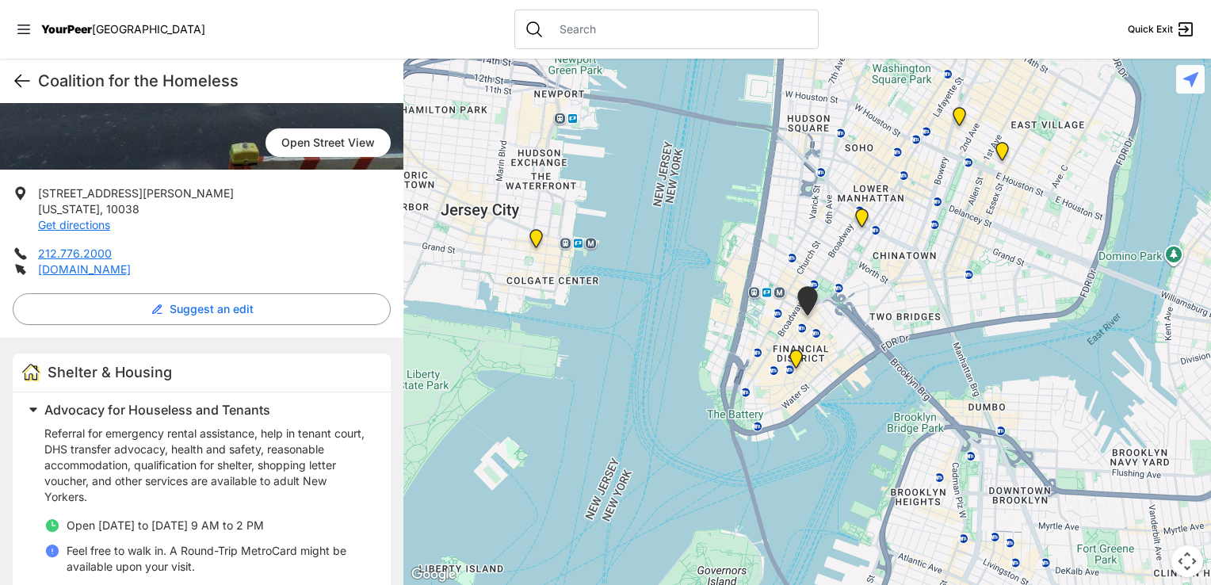
click at [25, 84] on icon at bounding box center [22, 80] width 19 height 19
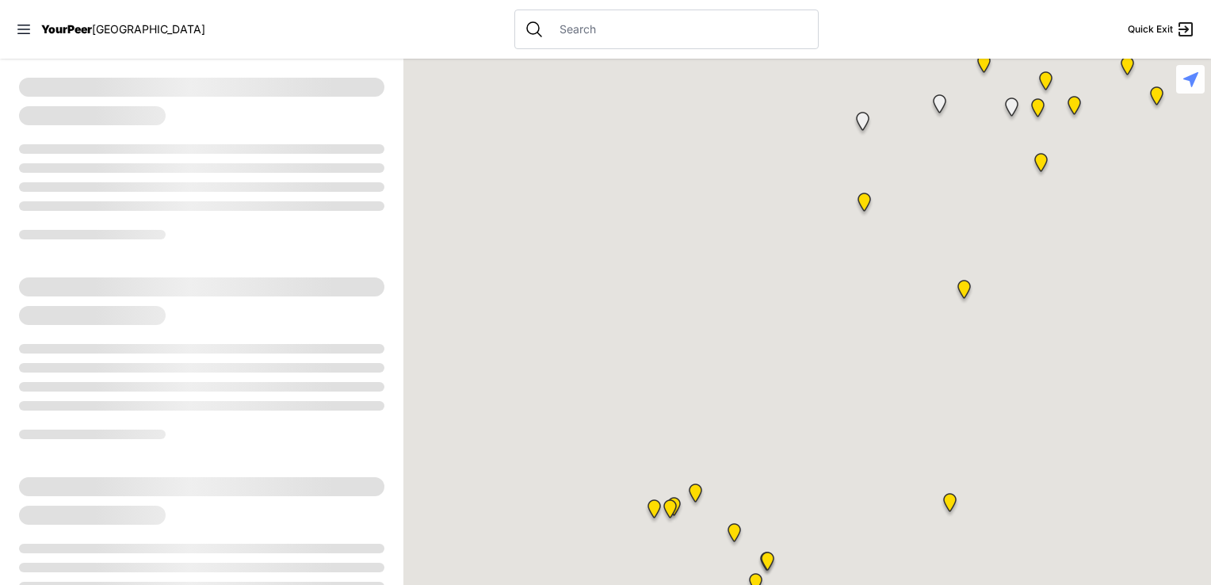
select select "recentlyUpdated"
